Goal: Task Accomplishment & Management: Manage account settings

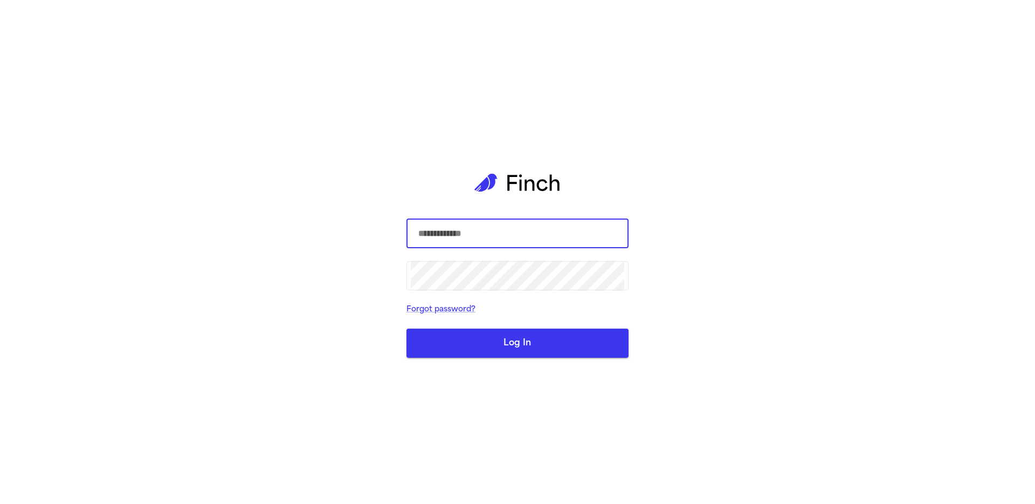
click at [606, 228] on input "text" at bounding box center [518, 233] width 214 height 30
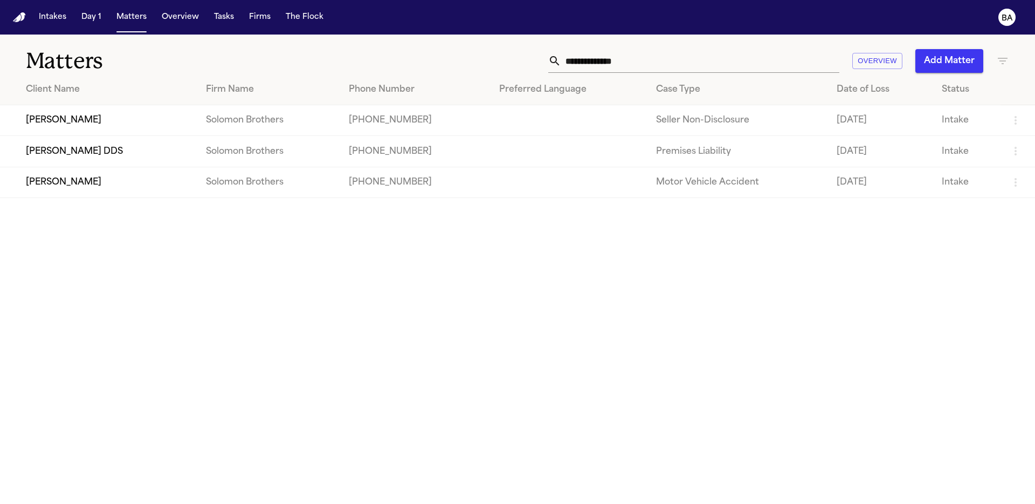
click at [149, 120] on td "[PERSON_NAME]" at bounding box center [98, 120] width 197 height 31
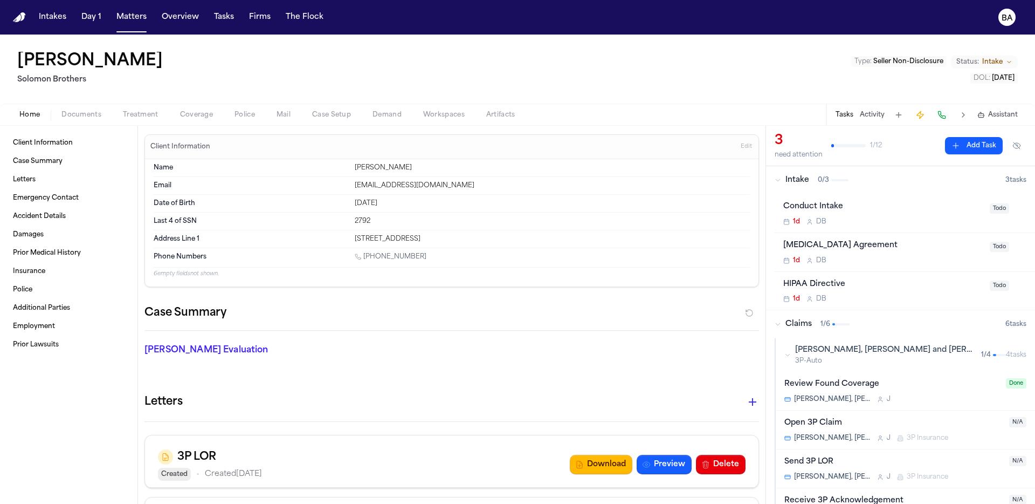
click at [189, 121] on div "Home Documents Treatment Coverage Police Mail Case Setup Demand Workspaces Arti…" at bounding box center [517, 115] width 1035 height 22
click at [195, 116] on span "Coverage" at bounding box center [196, 115] width 33 height 9
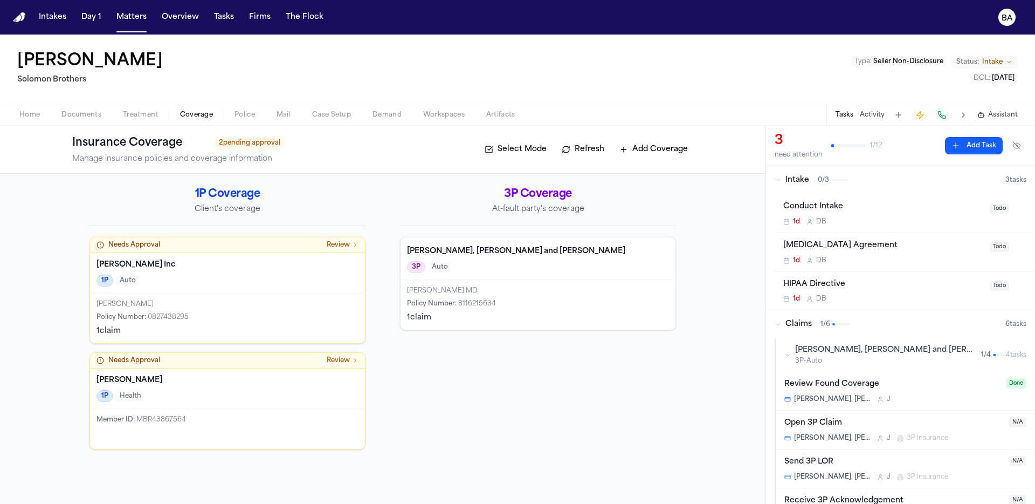
click at [467, 252] on h4 "Carter, Phillips and Salas" at bounding box center [538, 251] width 262 height 11
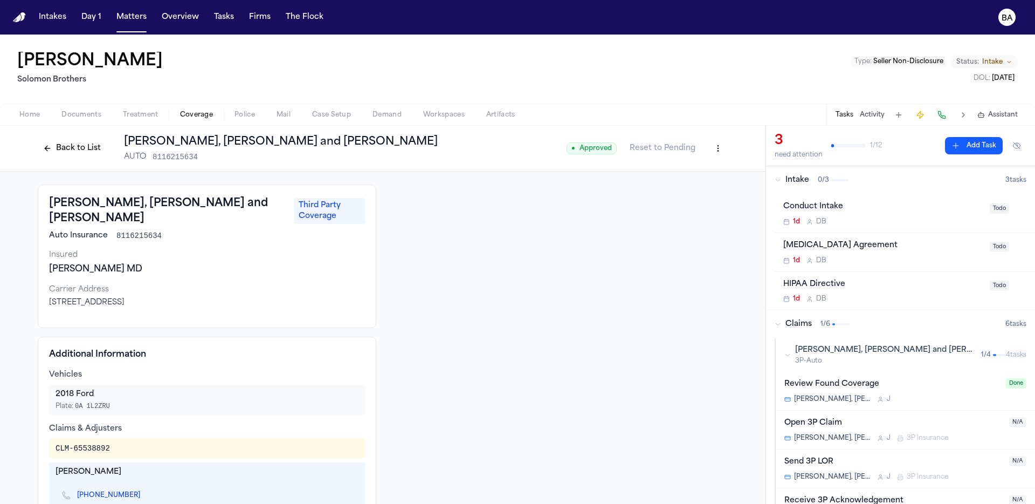
click at [91, 147] on button "Back to List" at bounding box center [72, 148] width 68 height 17
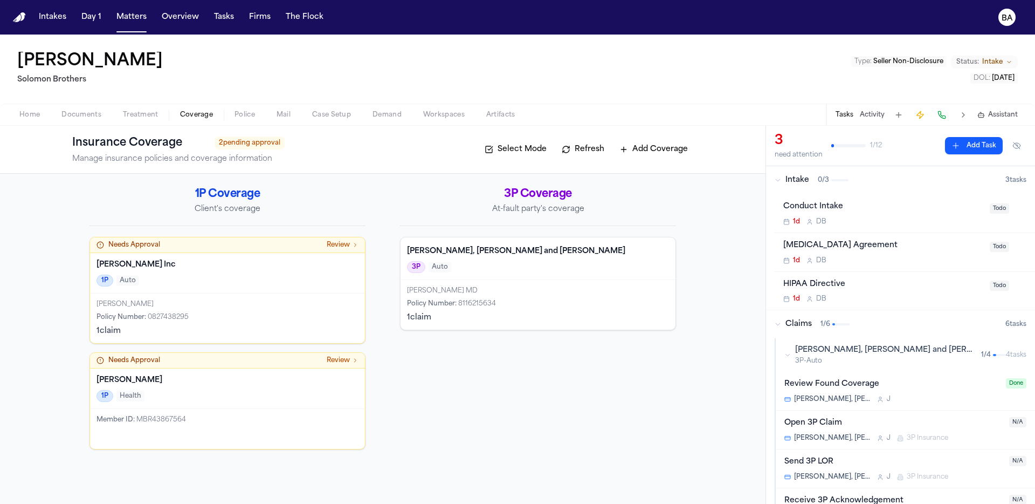
click at [303, 249] on div "Needs Approval Review" at bounding box center [227, 245] width 275 height 16
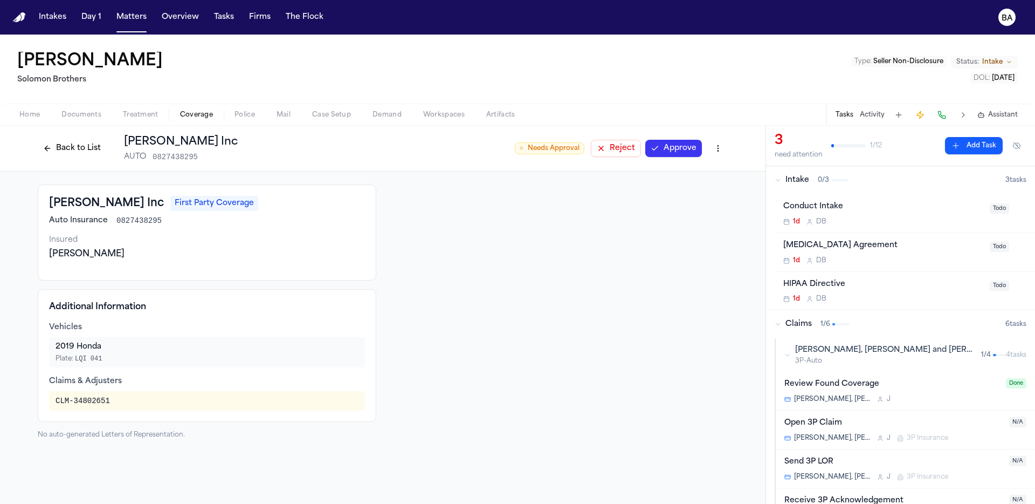
click at [652, 146] on button "Approve" at bounding box center [674, 148] width 57 height 17
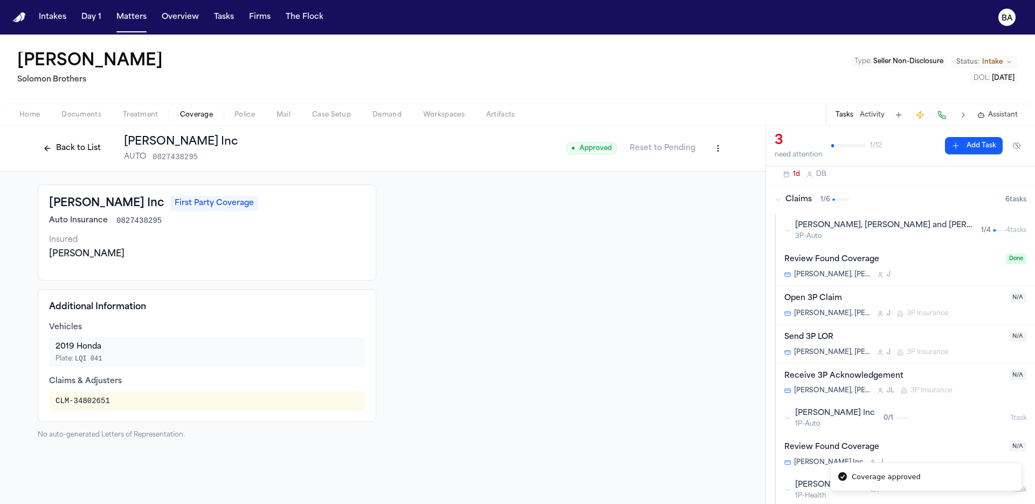
scroll to position [184, 0]
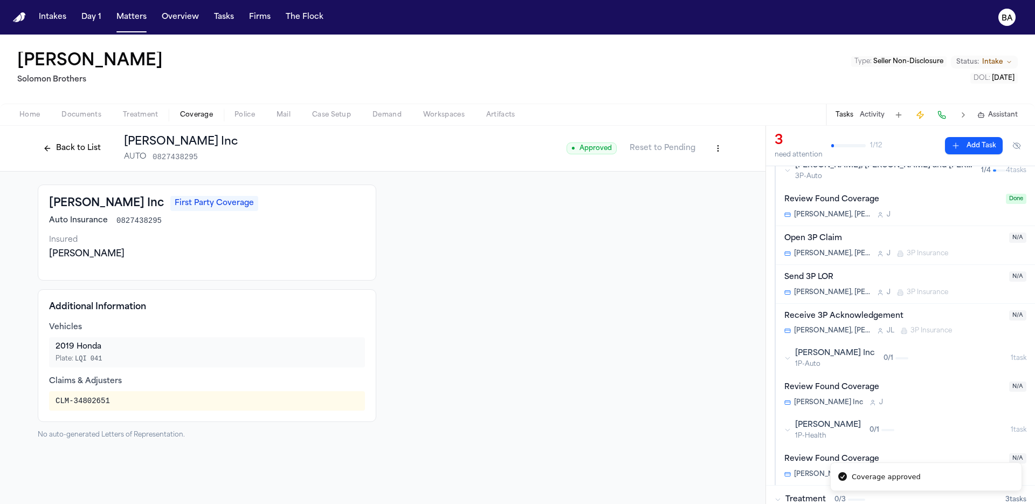
click at [908, 390] on div "Review Found Coverage" at bounding box center [894, 387] width 218 height 12
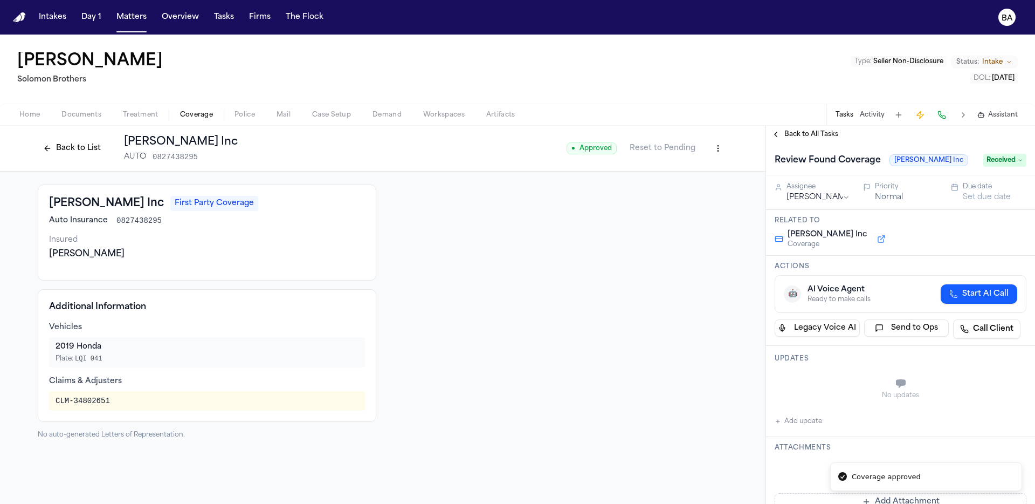
click at [1006, 160] on span "Received" at bounding box center [1005, 160] width 43 height 13
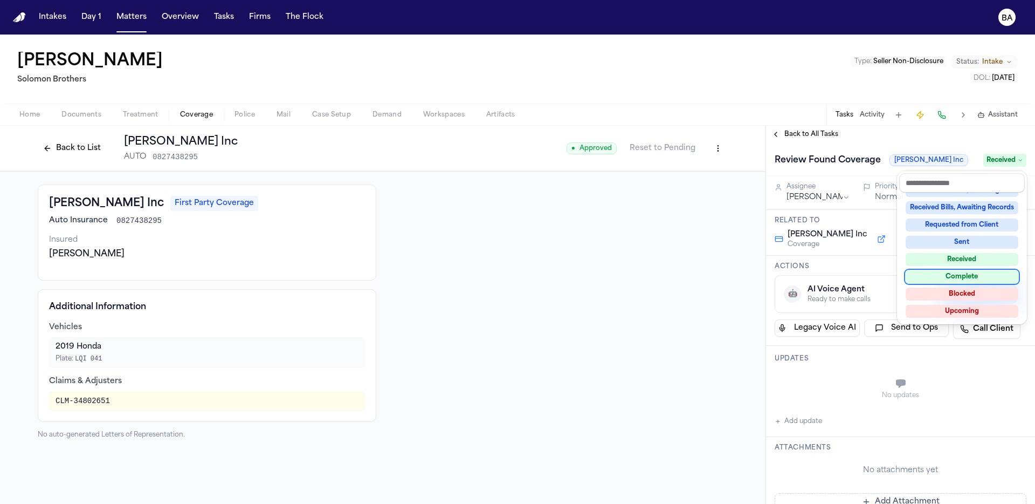
click at [952, 273] on div "Complete" at bounding box center [962, 276] width 113 height 13
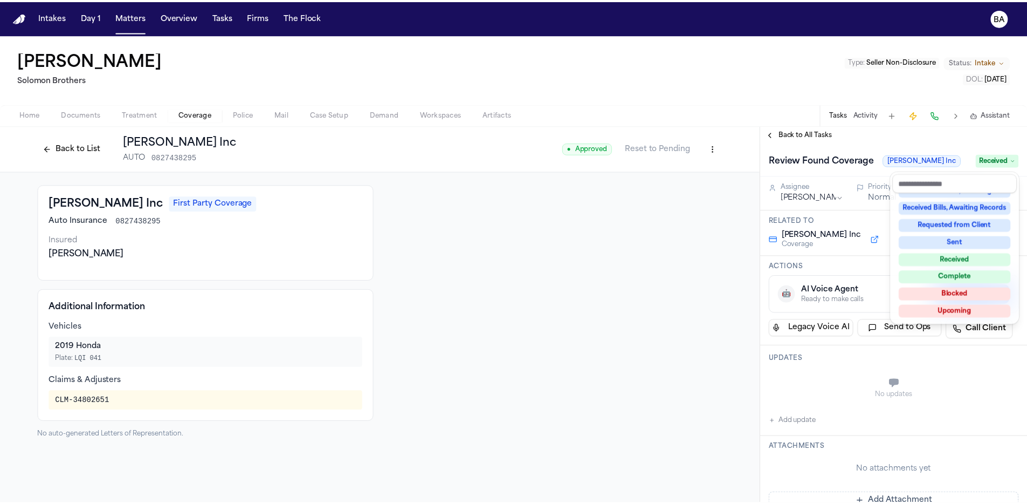
scroll to position [140, 0]
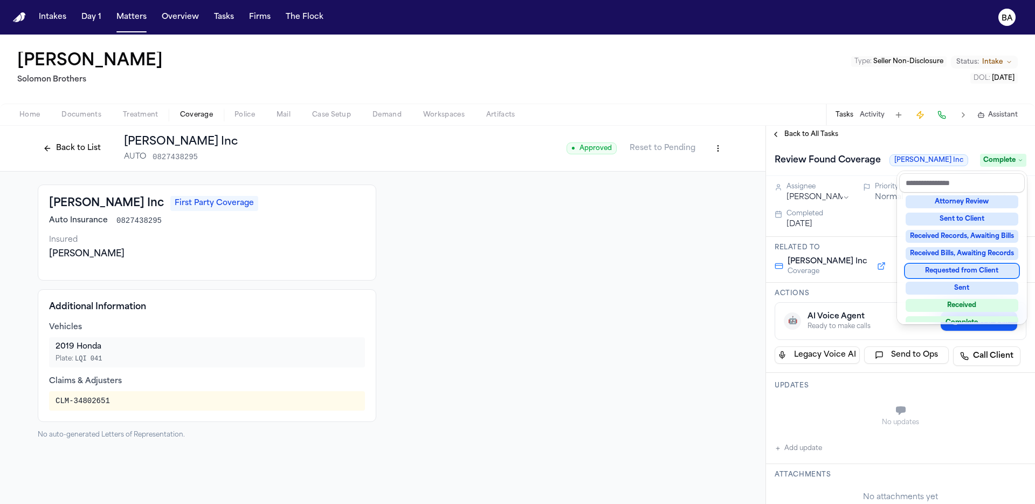
click at [687, 289] on div "Back to List Bryan Inc AUTO 0827438295 ● Approved Reset to Pending Bryan Inc Fi…" at bounding box center [517, 315] width 1035 height 378
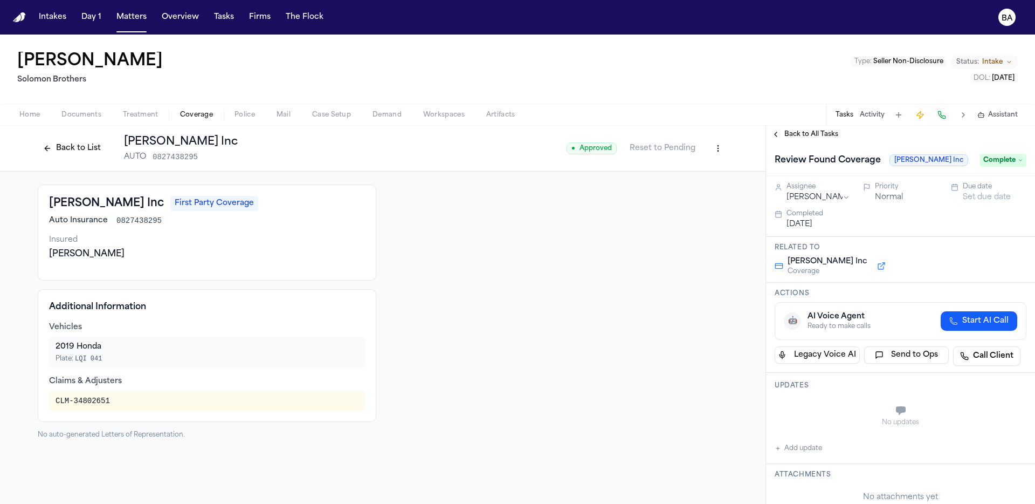
click at [719, 150] on html "Intakes Day 1 Matters Overview Tasks Firms The Flock BA David Harmon Solomon Br…" at bounding box center [517, 252] width 1035 height 504
click at [695, 170] on div "Edit Coverage" at bounding box center [681, 171] width 91 height 17
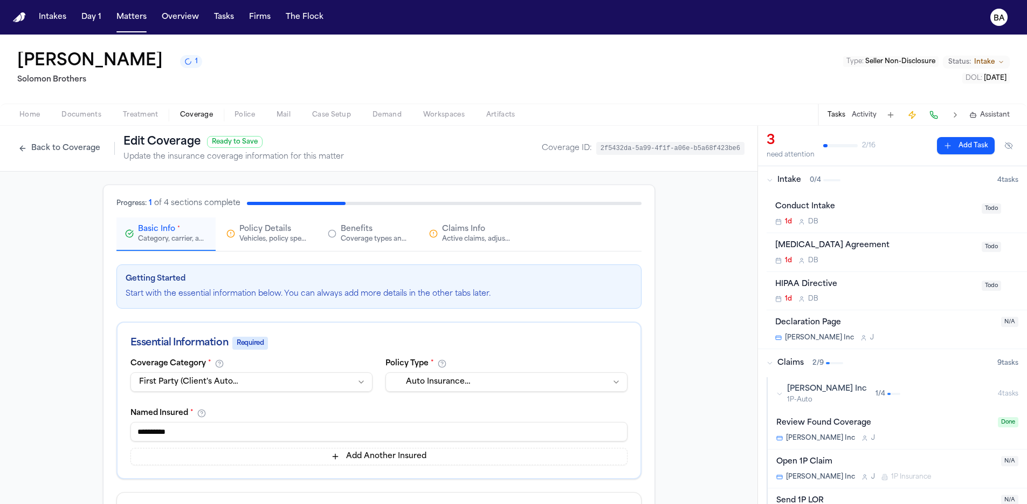
click at [450, 229] on span "Claims Info" at bounding box center [463, 229] width 43 height 11
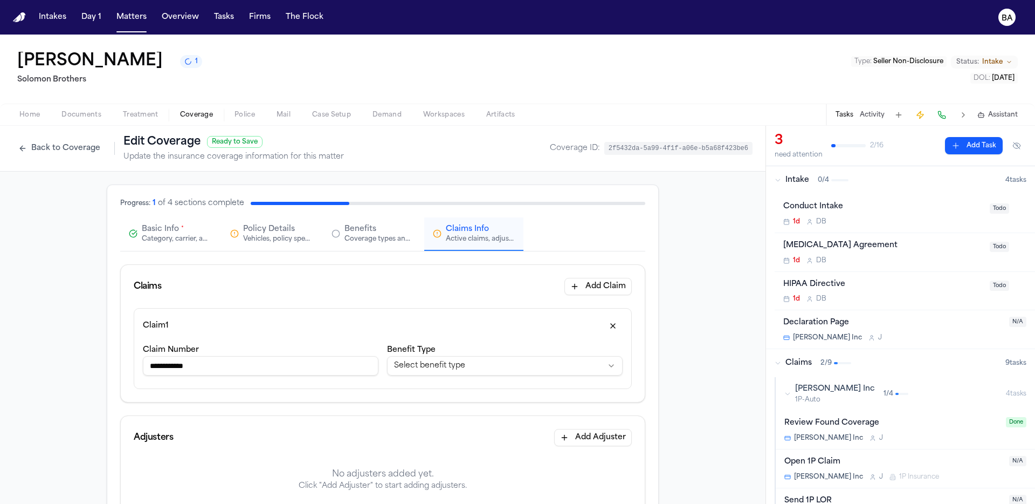
click at [237, 375] on div "**********" at bounding box center [261, 361] width 236 height 37
click at [238, 373] on input "**********" at bounding box center [261, 365] width 236 height 19
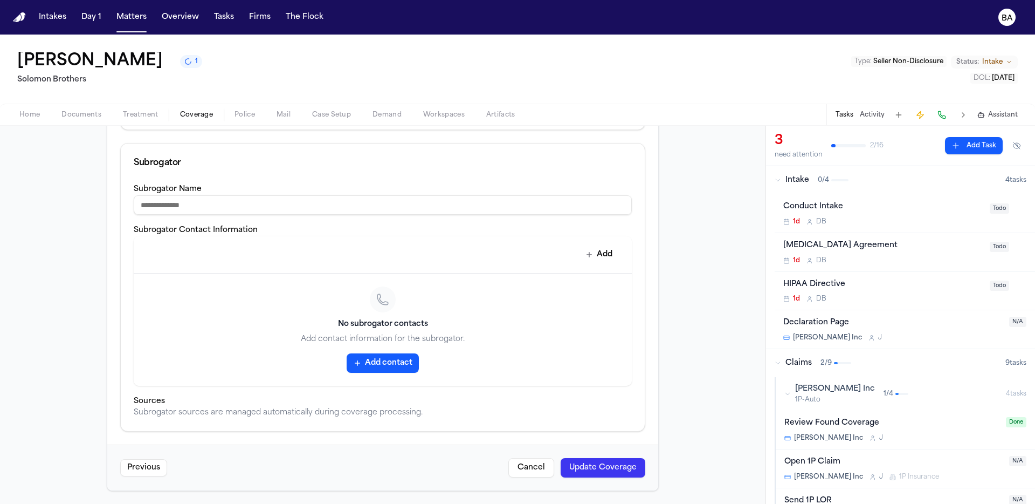
type input "**********"
click at [589, 475] on button "Update Coverage" at bounding box center [603, 467] width 85 height 19
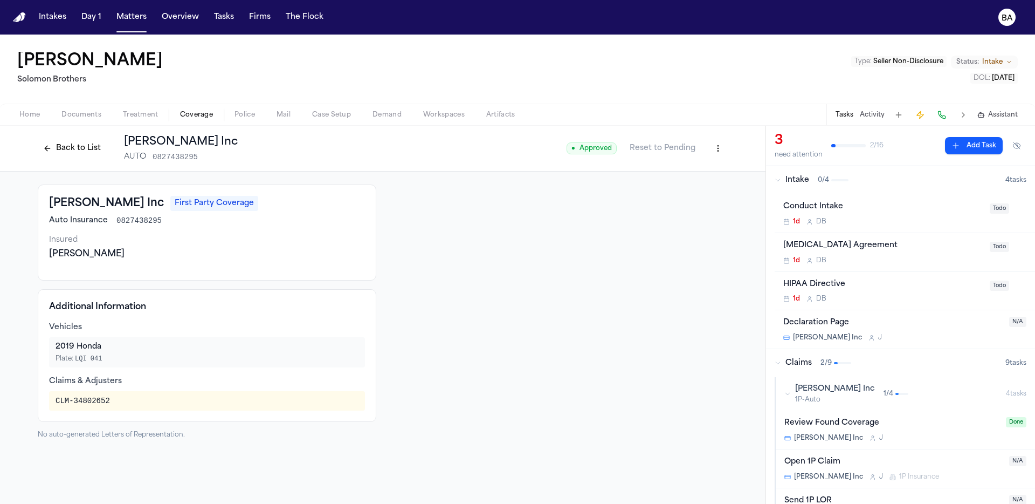
click at [462, 216] on div at bounding box center [558, 311] width 339 height 255
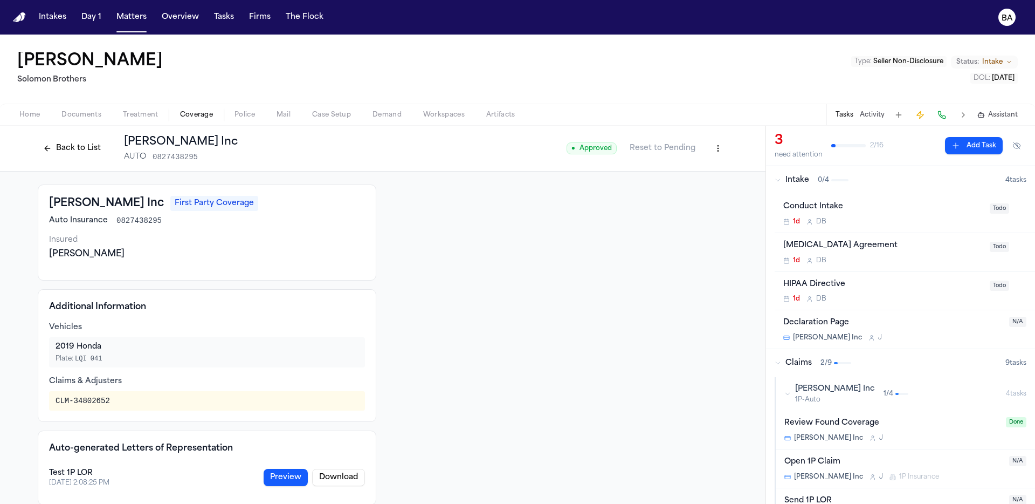
click at [86, 147] on button "Back to List" at bounding box center [72, 148] width 68 height 17
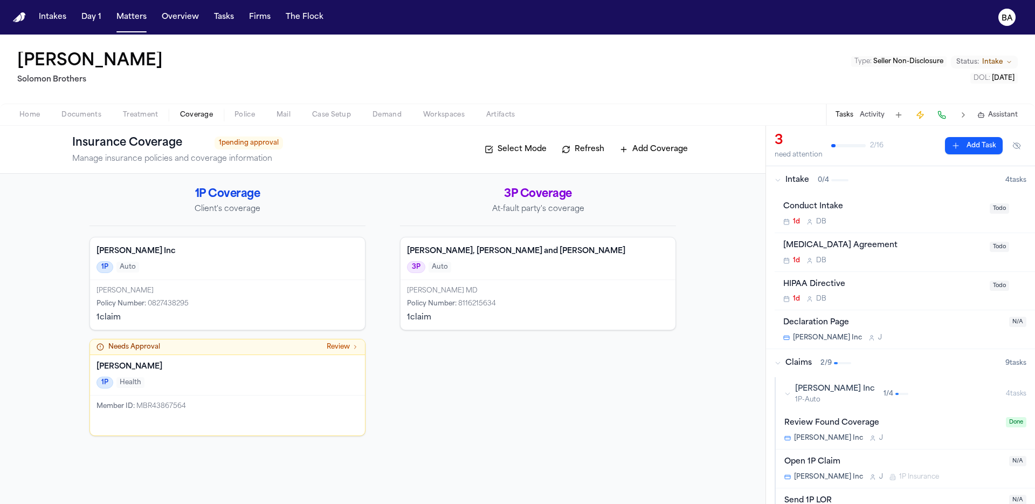
click at [460, 251] on h4 "[PERSON_NAME], [PERSON_NAME] and [PERSON_NAME]" at bounding box center [538, 251] width 262 height 11
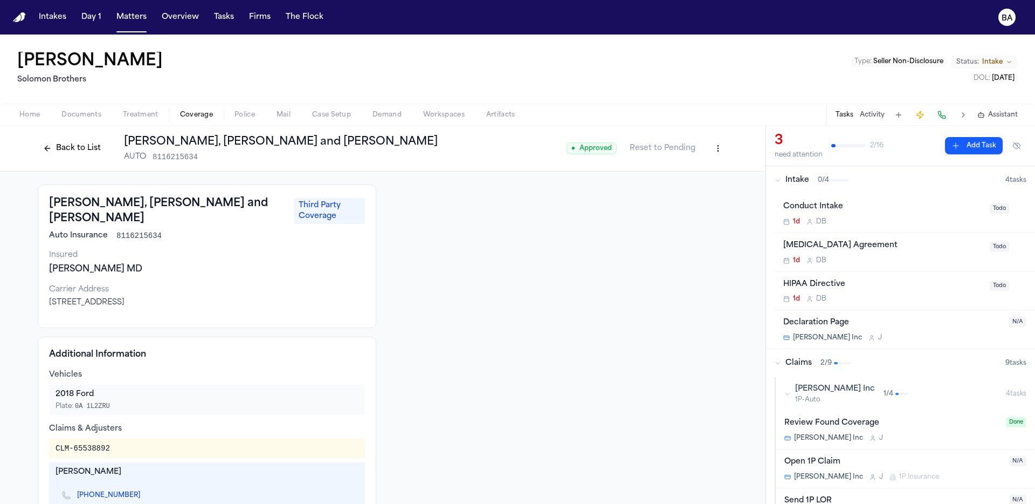
scroll to position [133, 0]
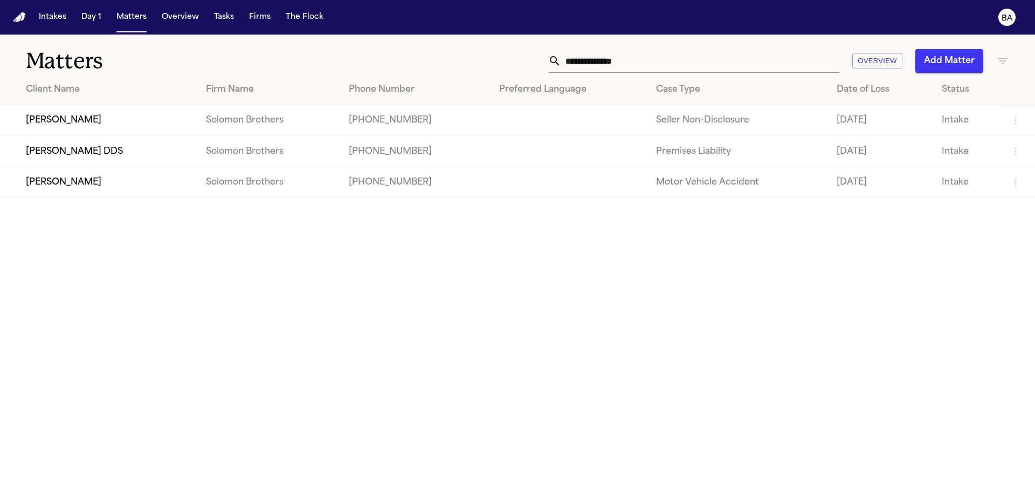
click at [209, 113] on td "Solomon Brothers" at bounding box center [268, 120] width 142 height 31
click at [146, 121] on td "[PERSON_NAME]" at bounding box center [98, 120] width 197 height 31
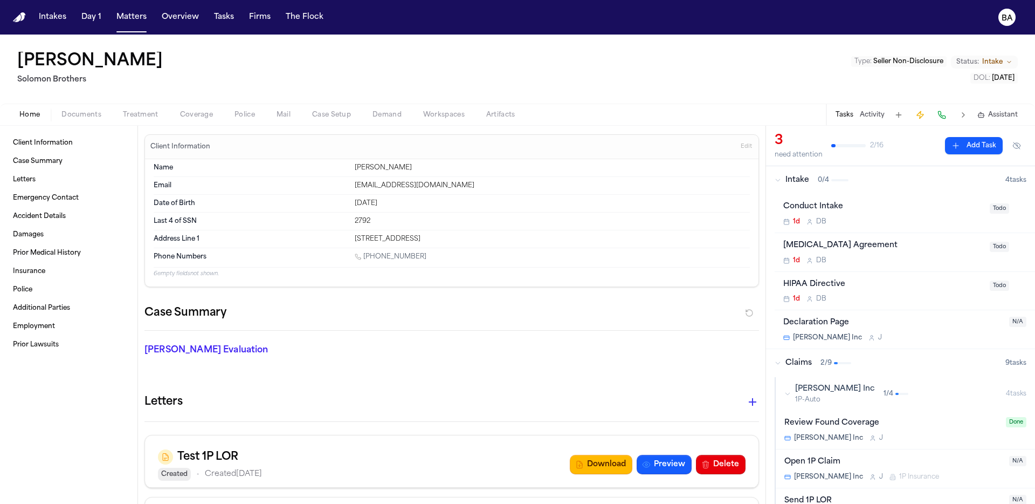
click at [203, 113] on span "Coverage" at bounding box center [196, 115] width 33 height 9
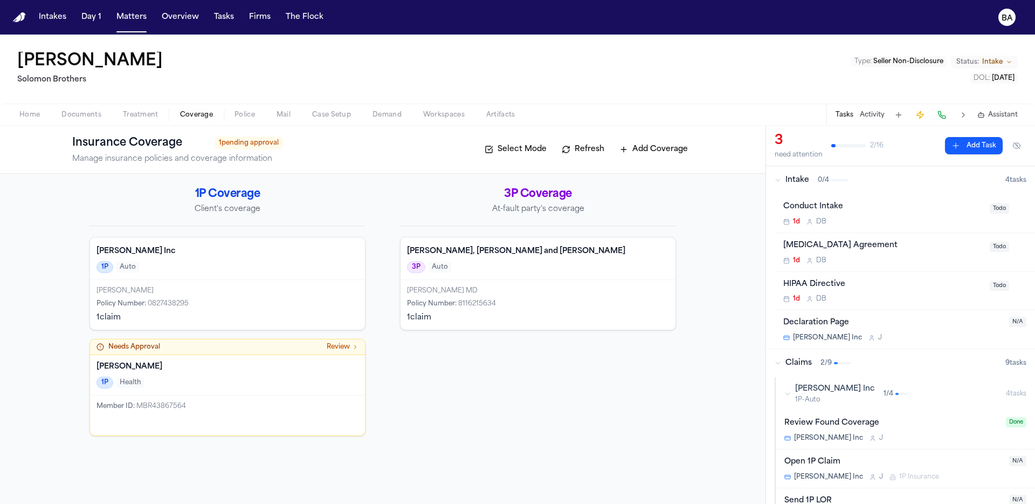
click at [305, 244] on div "Bryan Inc 1P Auto" at bounding box center [227, 258] width 275 height 43
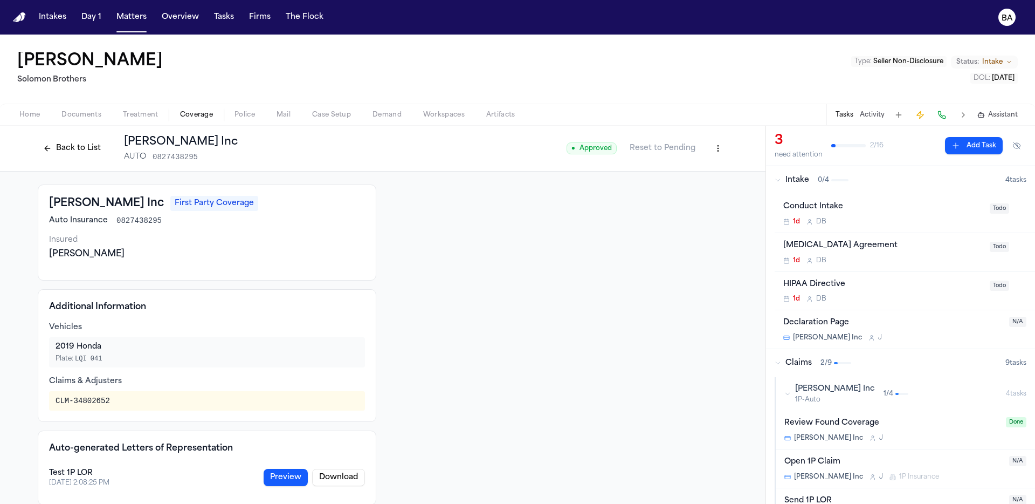
click at [711, 143] on html "Intakes Day 1 Matters Overview Tasks Firms The Flock BA David Harmon Solomon Br…" at bounding box center [517, 252] width 1035 height 504
click at [675, 169] on div "Edit Coverage" at bounding box center [677, 171] width 91 height 17
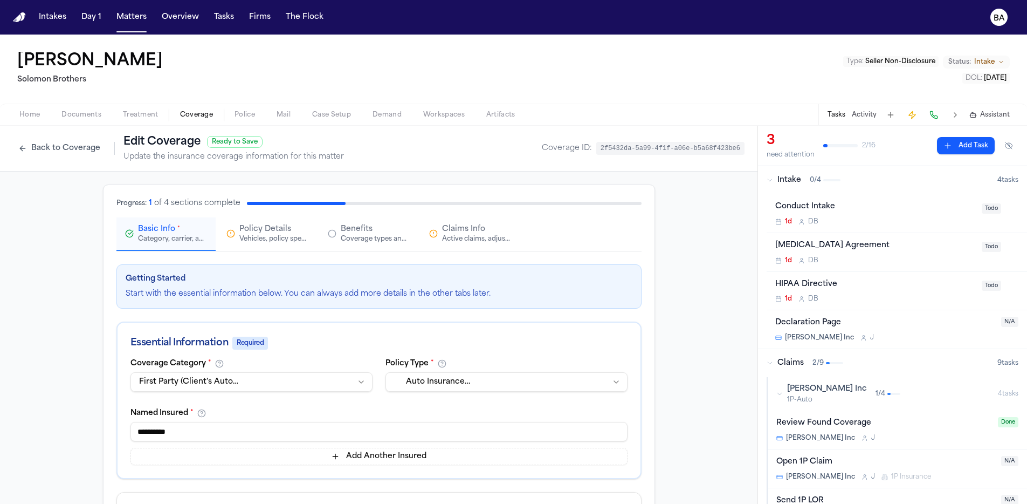
click at [450, 236] on div "Active claims, adjusters, and subrogation details" at bounding box center [476, 239] width 69 height 9
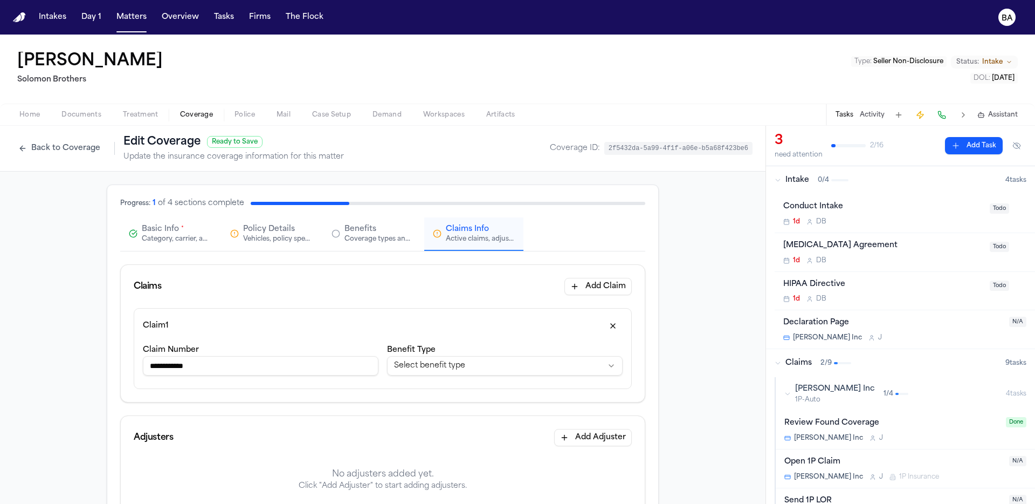
click at [263, 368] on input "**********" at bounding box center [261, 365] width 236 height 19
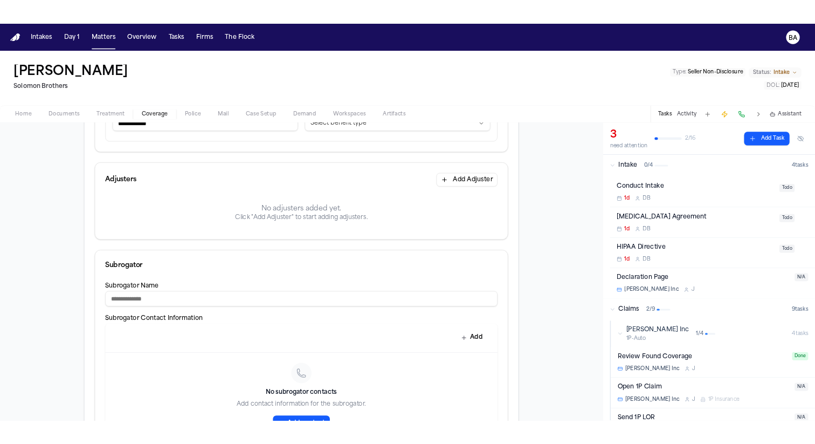
scroll to position [383, 0]
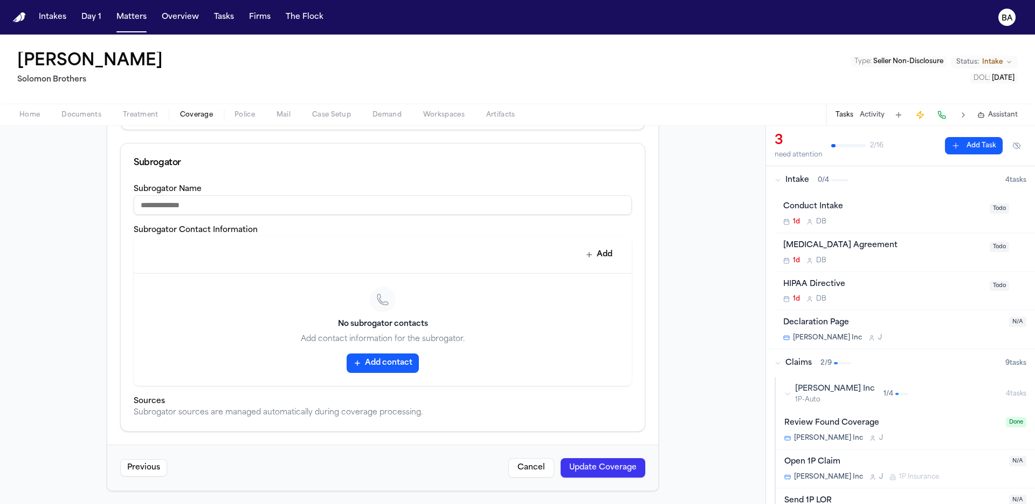
type input "**********"
click at [578, 474] on button "Update Coverage" at bounding box center [603, 467] width 85 height 19
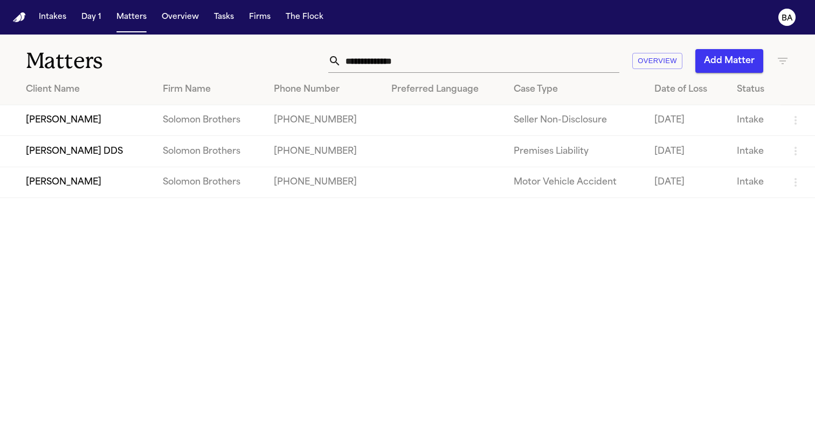
click at [104, 113] on td "[PERSON_NAME]" at bounding box center [77, 120] width 154 height 31
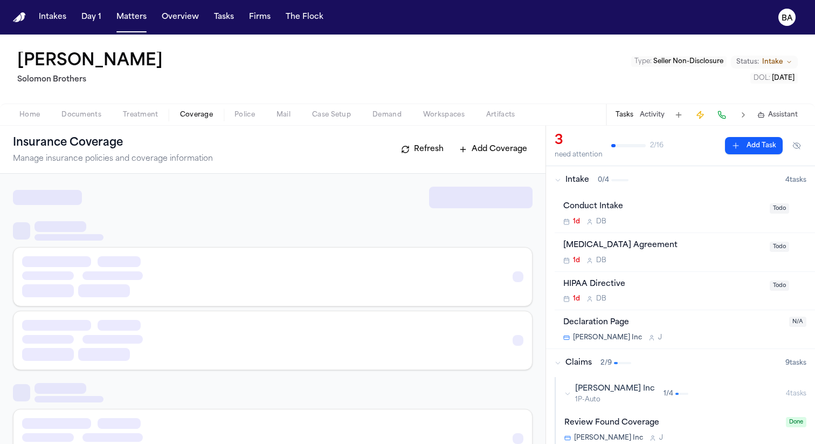
click at [184, 112] on span "Coverage" at bounding box center [196, 115] width 33 height 9
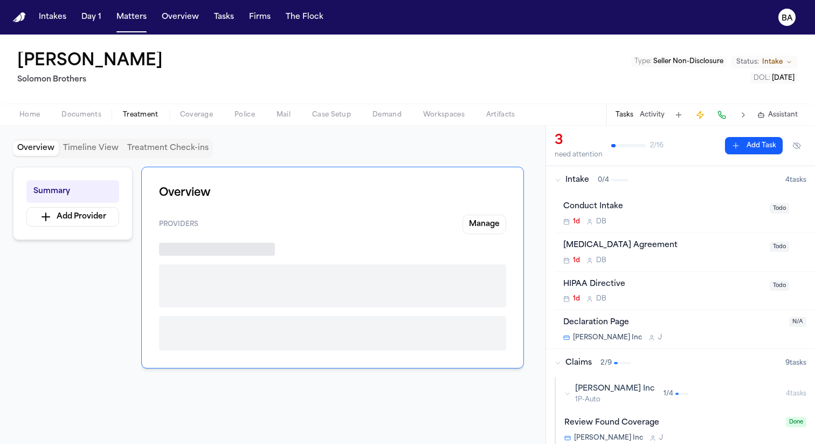
click at [135, 113] on span "Treatment" at bounding box center [141, 115] width 36 height 9
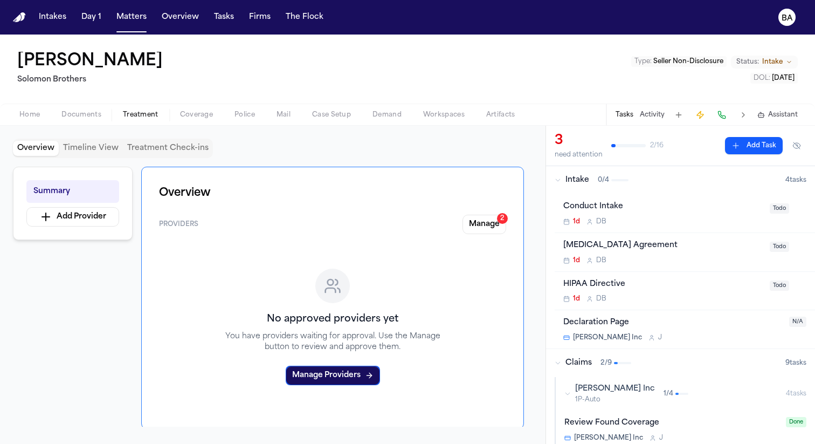
click at [183, 113] on span "Coverage" at bounding box center [196, 115] width 33 height 9
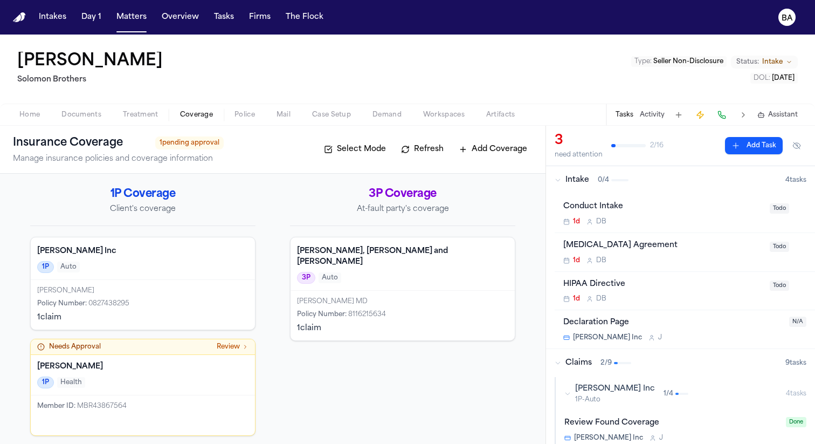
click at [92, 118] on span "Documents" at bounding box center [81, 115] width 40 height 9
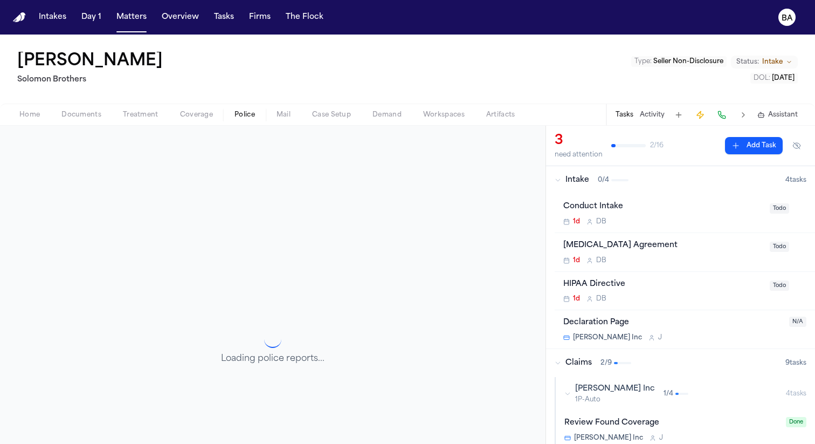
click at [249, 114] on span "Police" at bounding box center [245, 115] width 20 height 9
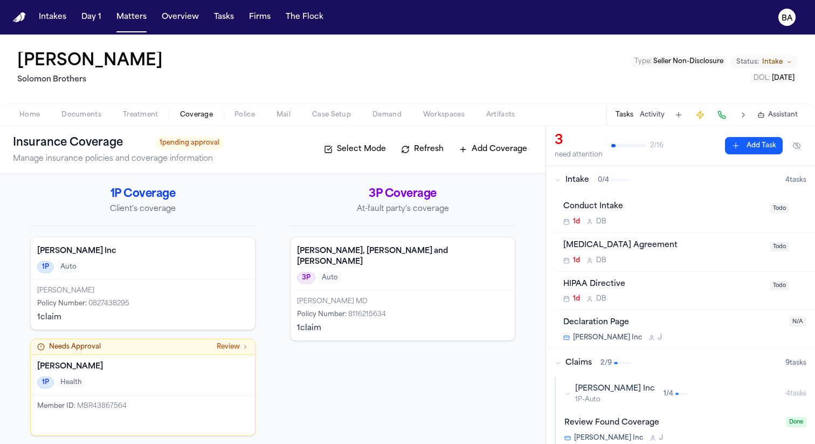
click at [210, 118] on span "Coverage" at bounding box center [196, 115] width 33 height 9
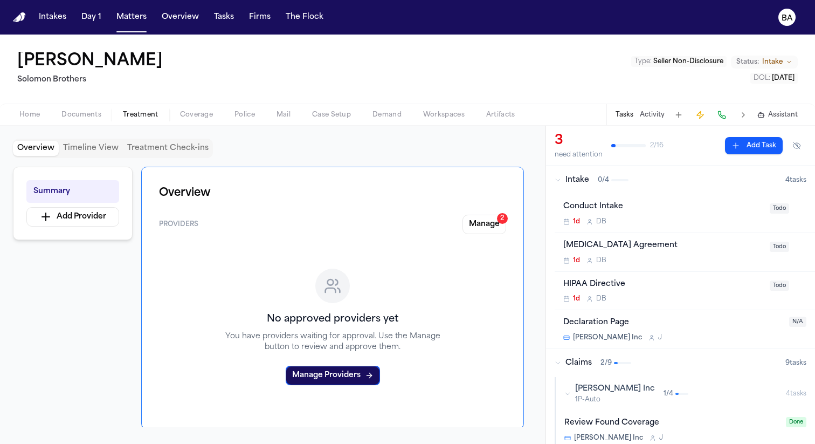
click at [150, 115] on span "Treatment" at bounding box center [141, 115] width 36 height 9
click at [94, 116] on span "Documents" at bounding box center [81, 115] width 40 height 9
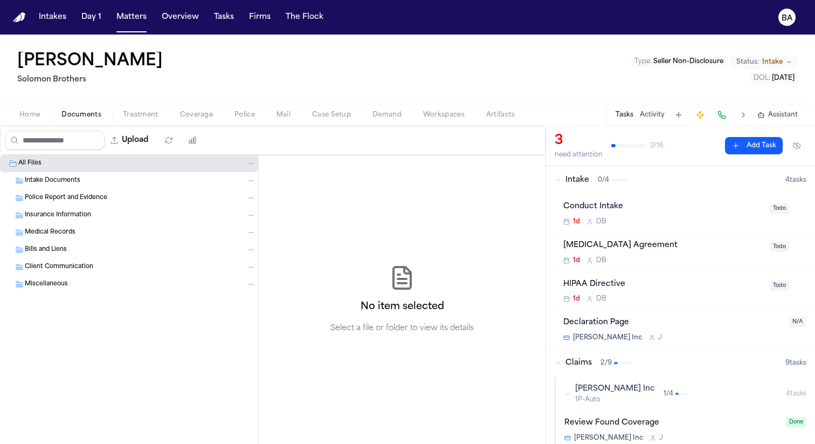
click at [236, 65] on div "David Harmon Solomon Brothers Type : Seller Non-Disclosure Status: Intake DOL :…" at bounding box center [407, 69] width 815 height 69
click at [115, 70] on h1 "David Harmon" at bounding box center [90, 61] width 146 height 19
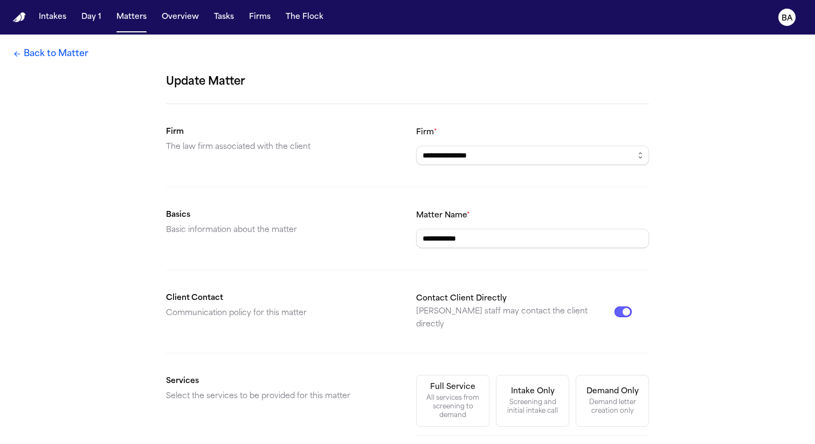
click at [65, 56] on link "Back to Matter" at bounding box center [51, 53] width 76 height 13
